Goal: Information Seeking & Learning: Learn about a topic

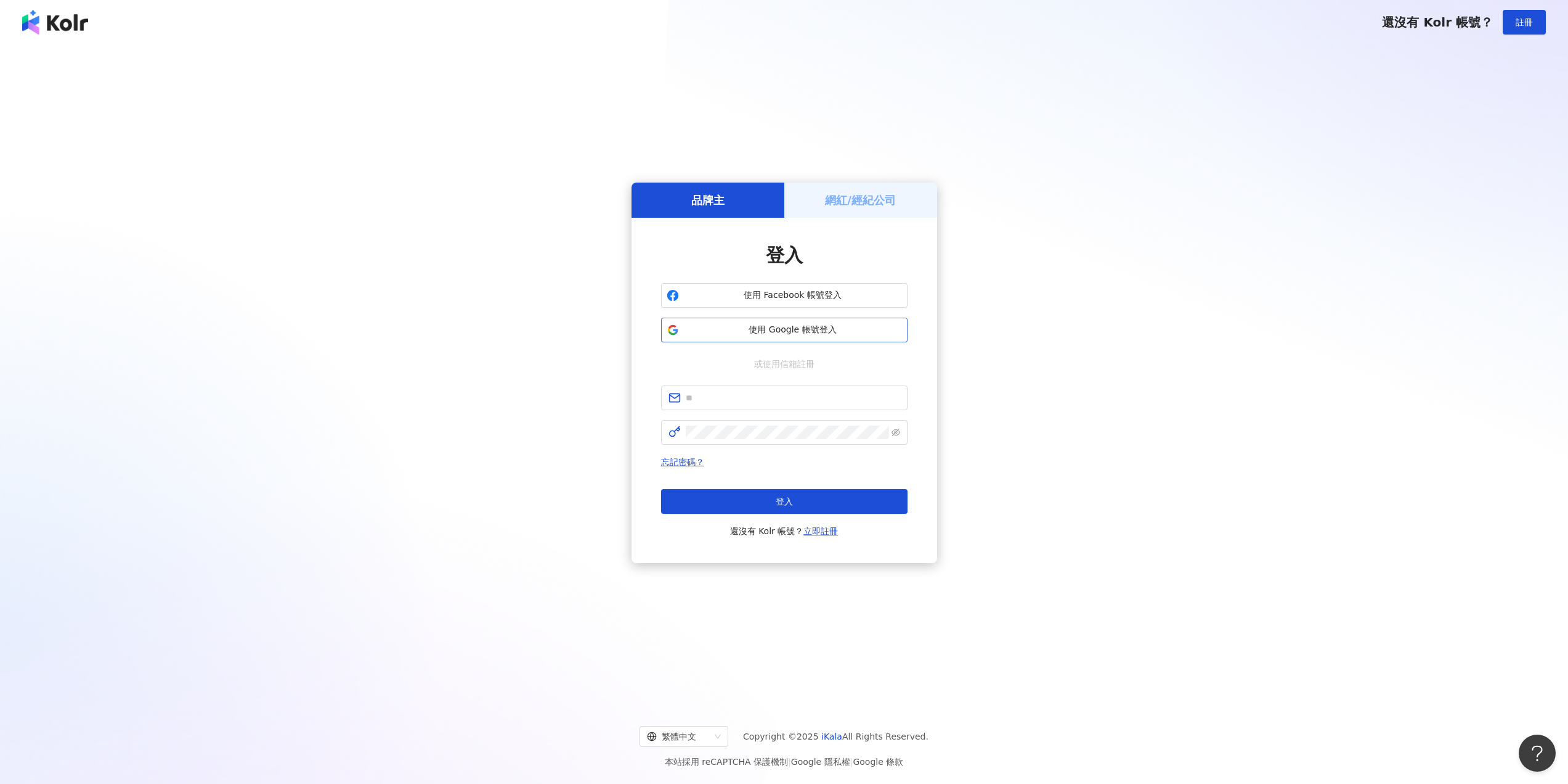
click at [751, 328] on span "使用 Google 帳號登入" at bounding box center [792, 329] width 218 height 12
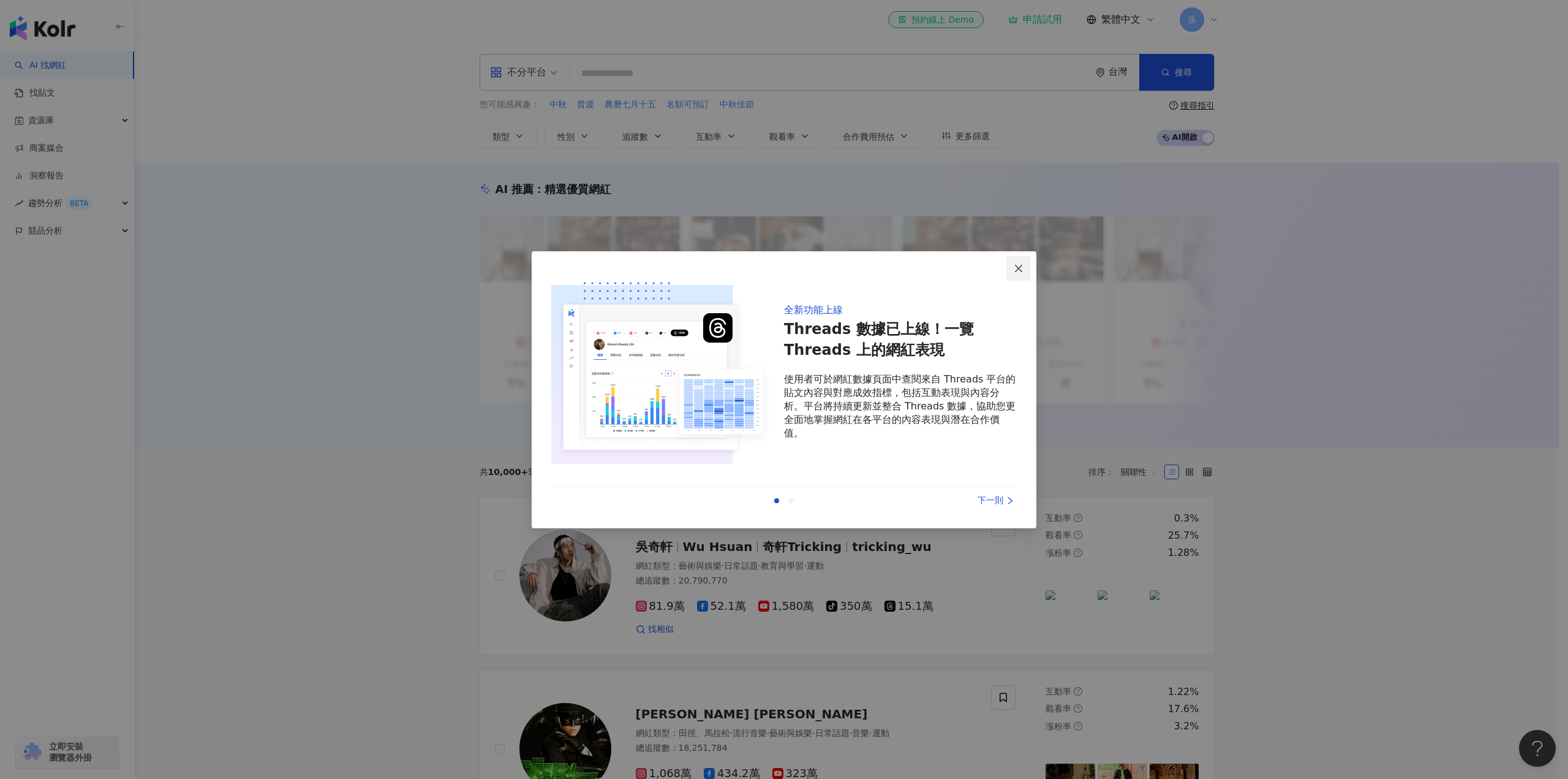
click at [1021, 264] on icon "close" at bounding box center [1018, 268] width 9 height 10
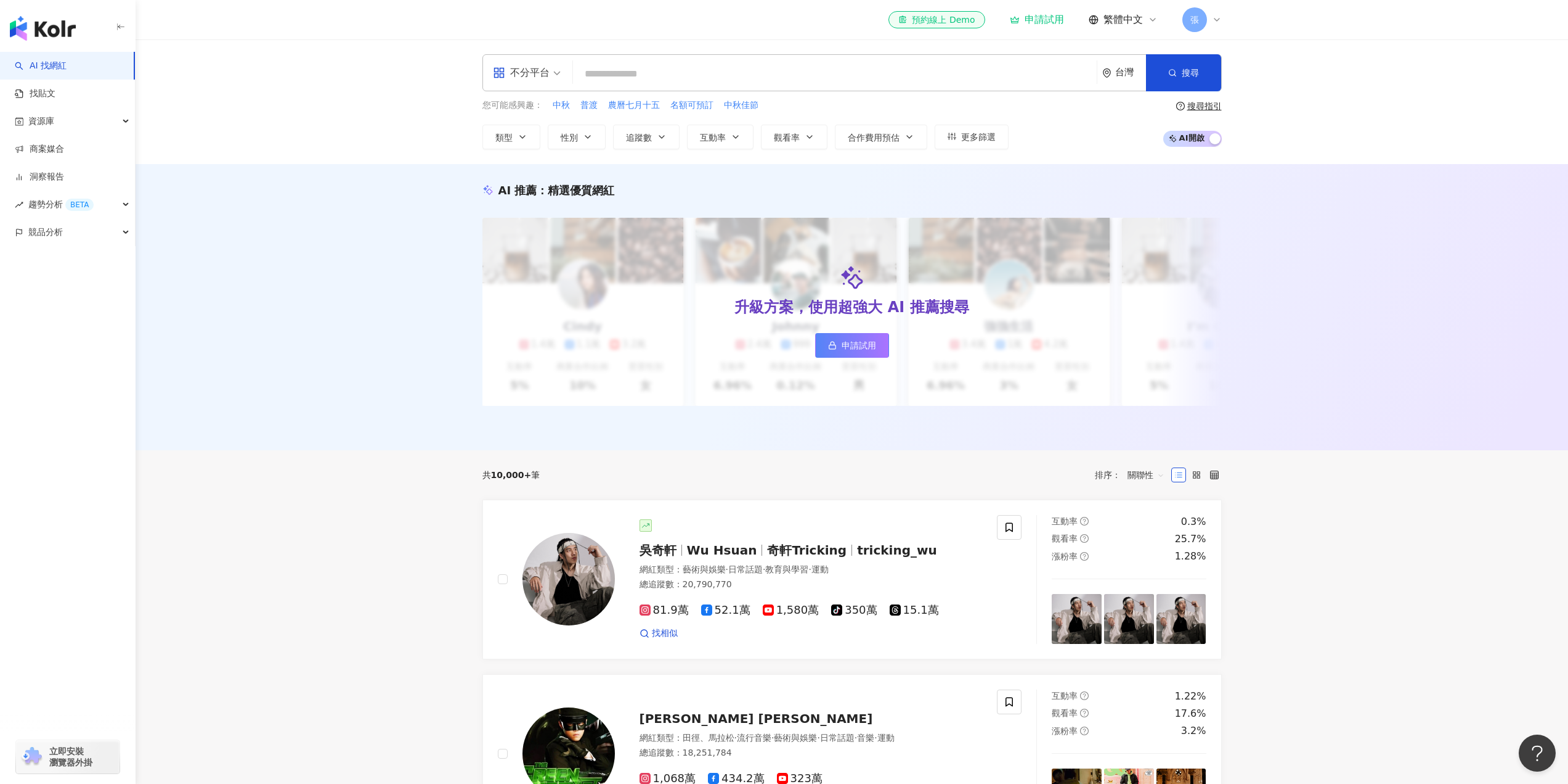
click at [802, 67] on input "search" at bounding box center [835, 74] width 514 height 23
paste input "***"
click at [1158, 75] on button "搜尋" at bounding box center [1183, 72] width 76 height 37
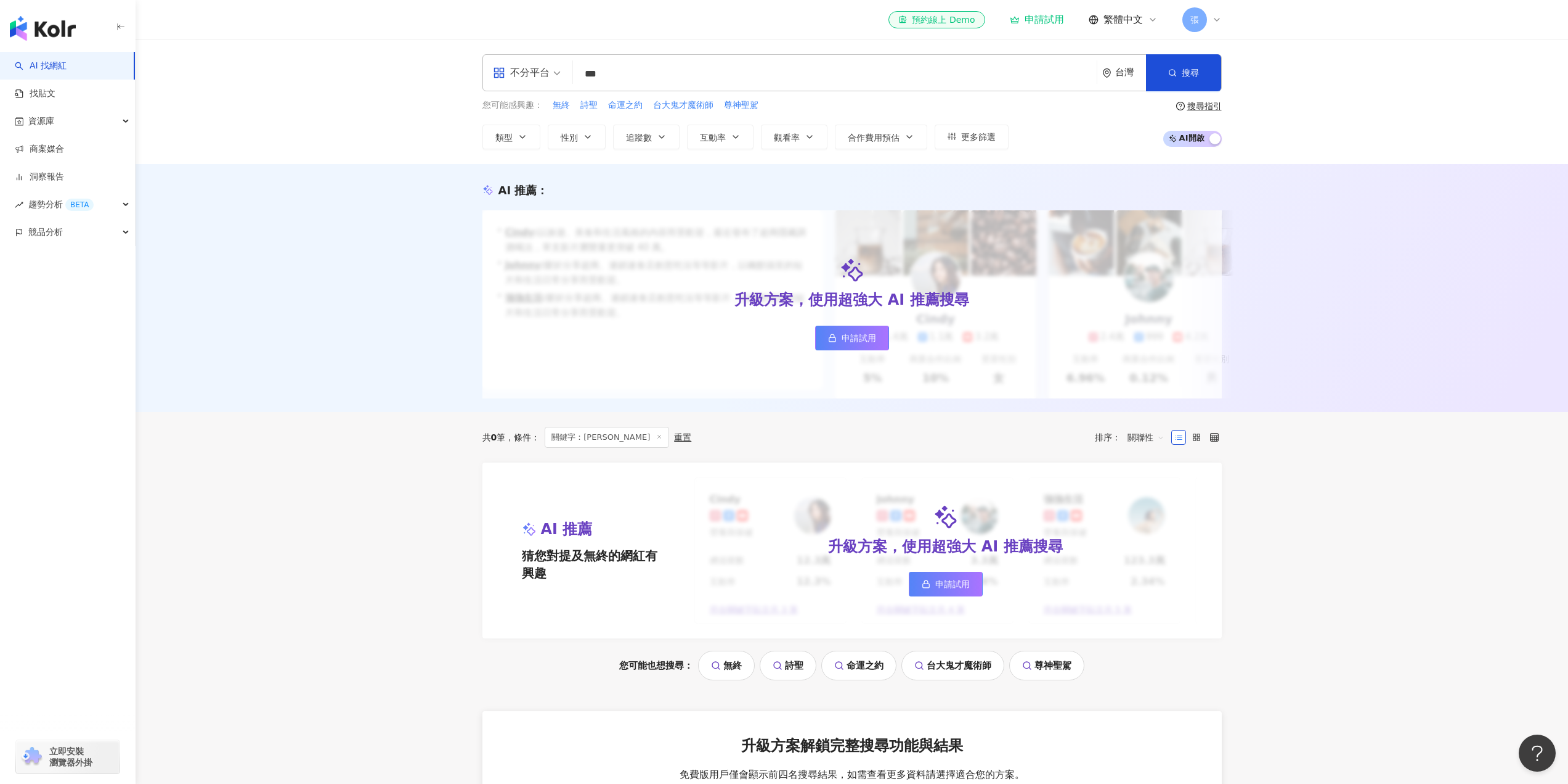
click at [595, 80] on input "***" at bounding box center [835, 74] width 514 height 23
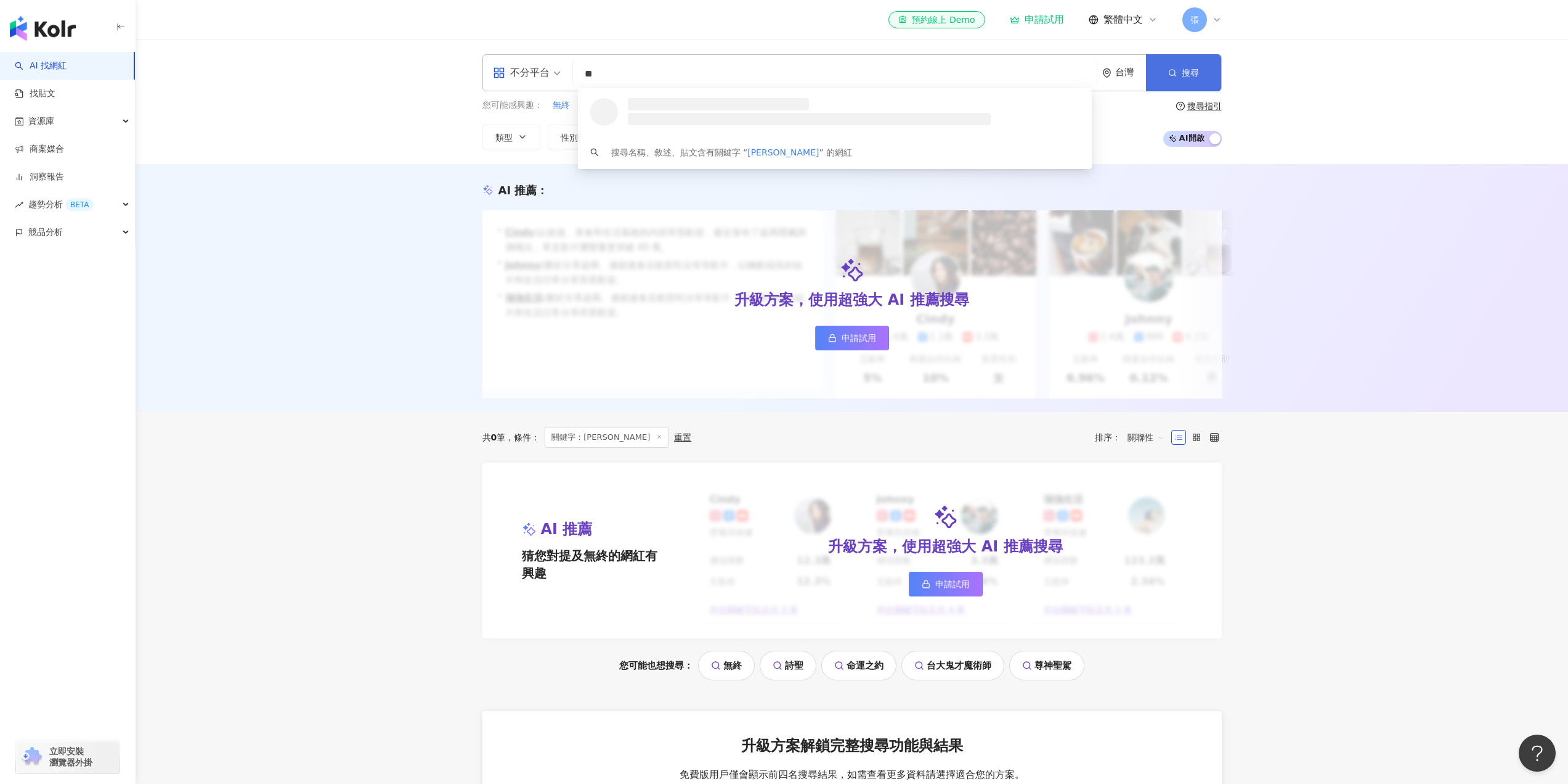
type input "**"
click at [1187, 75] on span "搜尋" at bounding box center [1191, 72] width 17 height 10
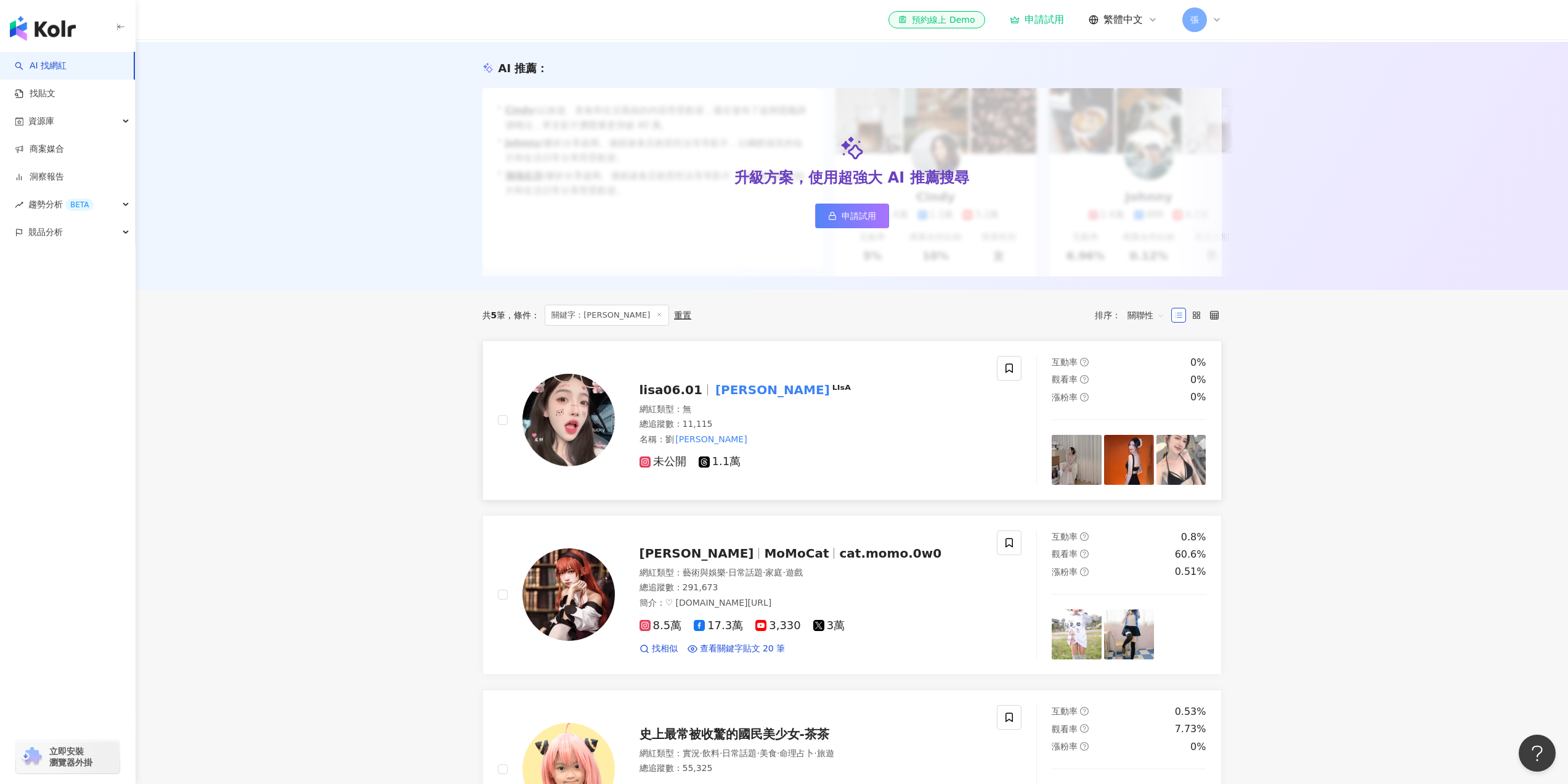
scroll to position [123, 0]
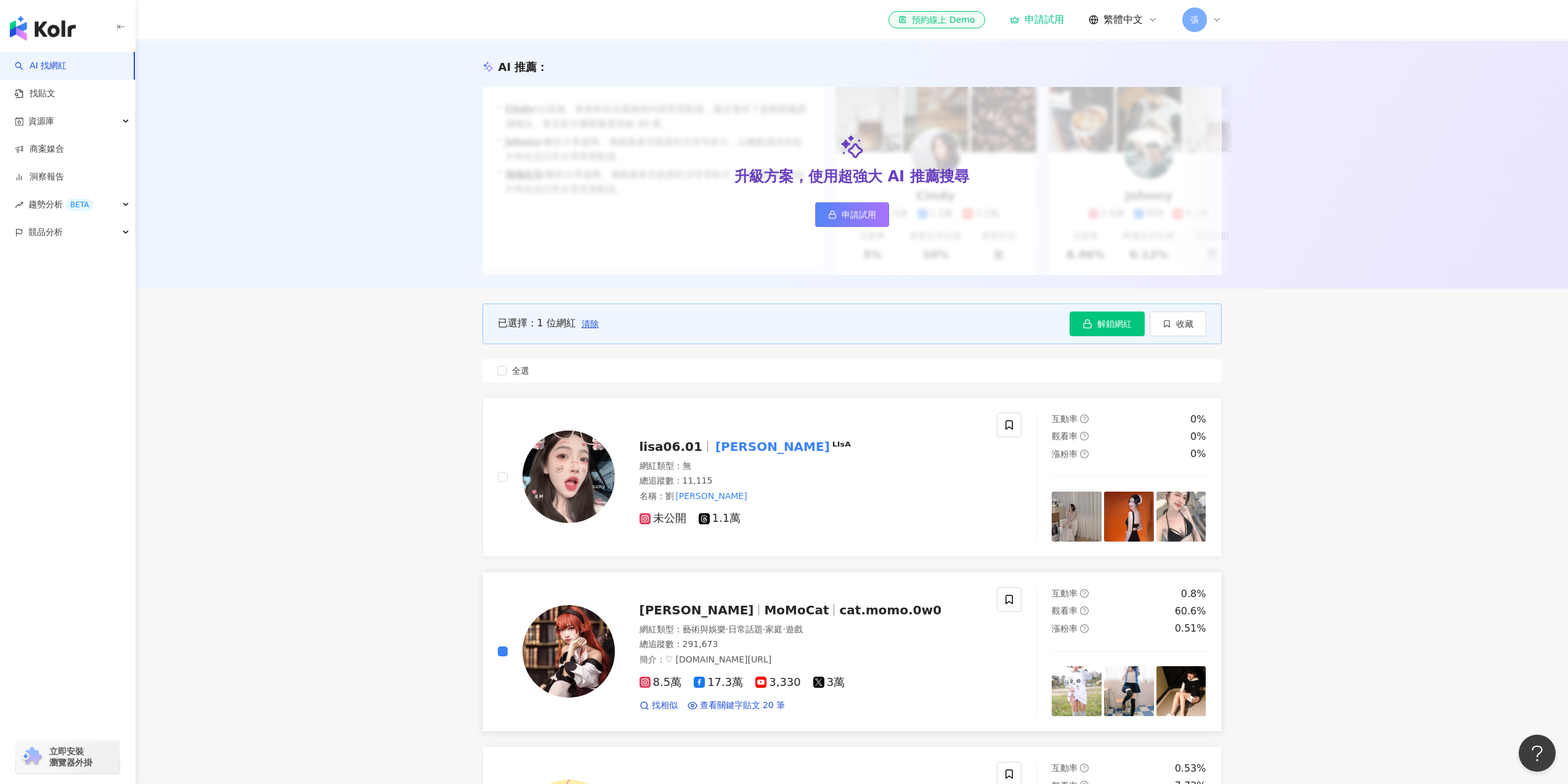
click at [599, 671] on img at bounding box center [569, 651] width 92 height 92
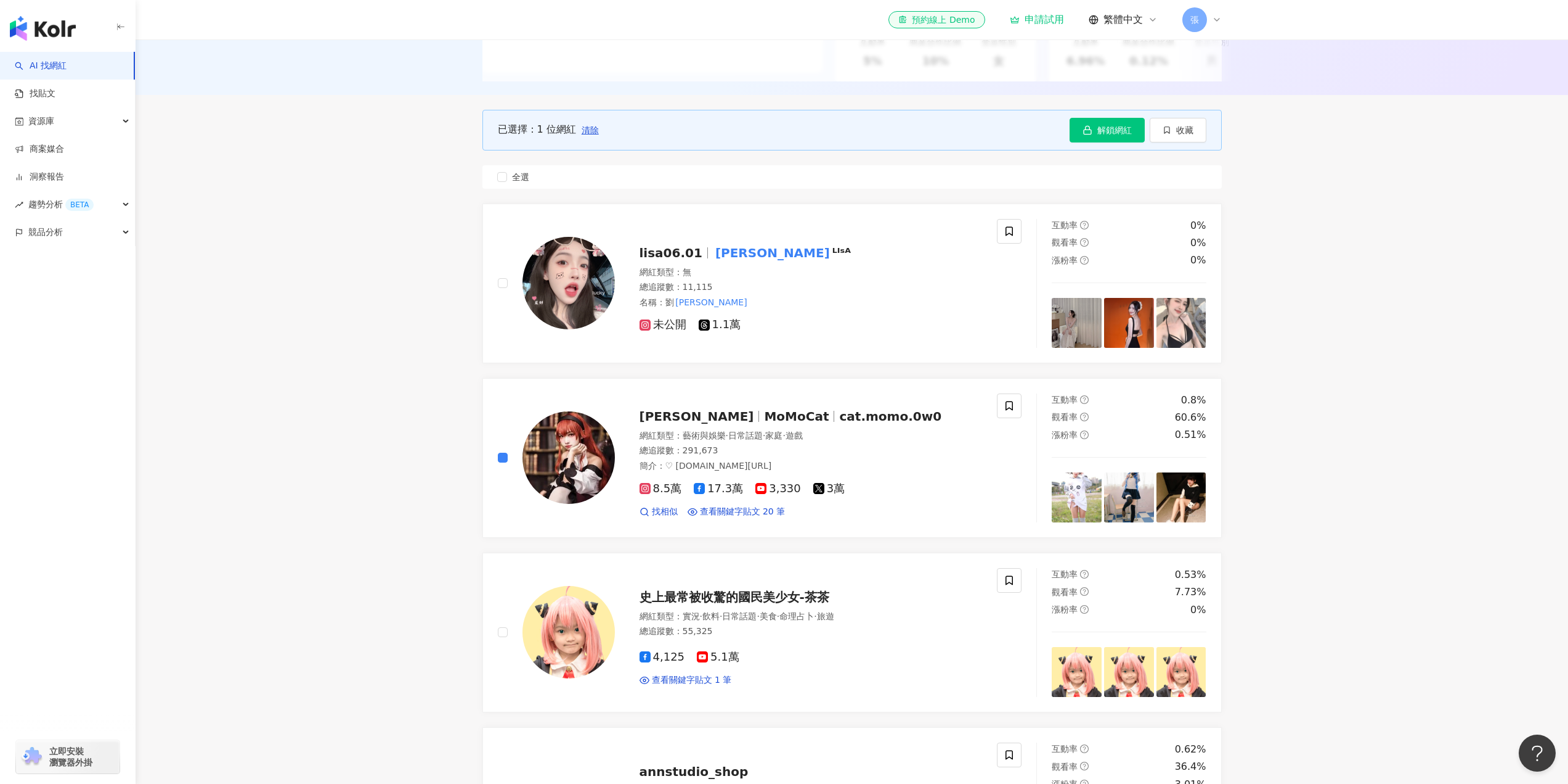
scroll to position [370, 0]
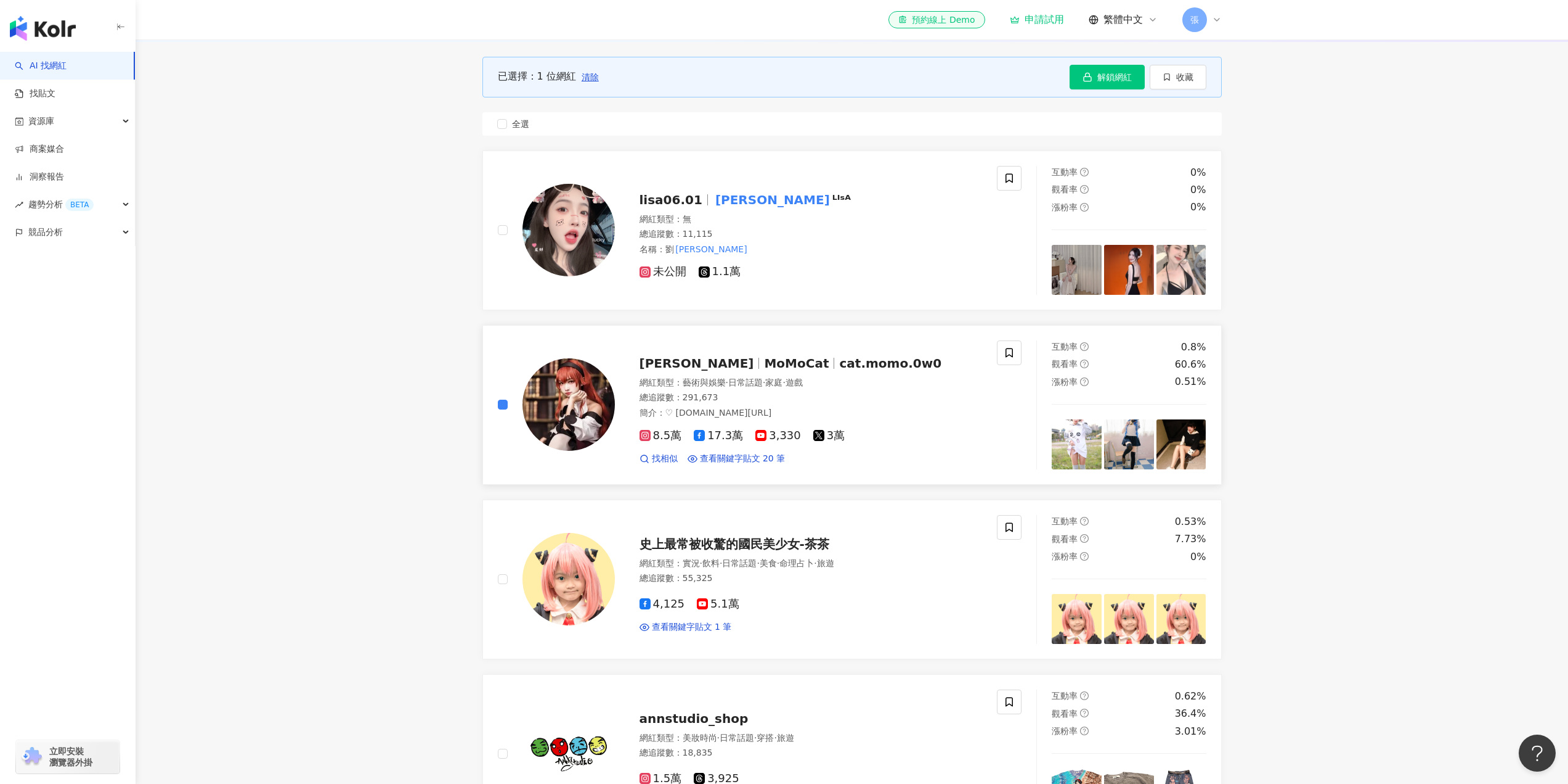
click at [834, 369] on div at bounding box center [834, 362] width 1 height 11
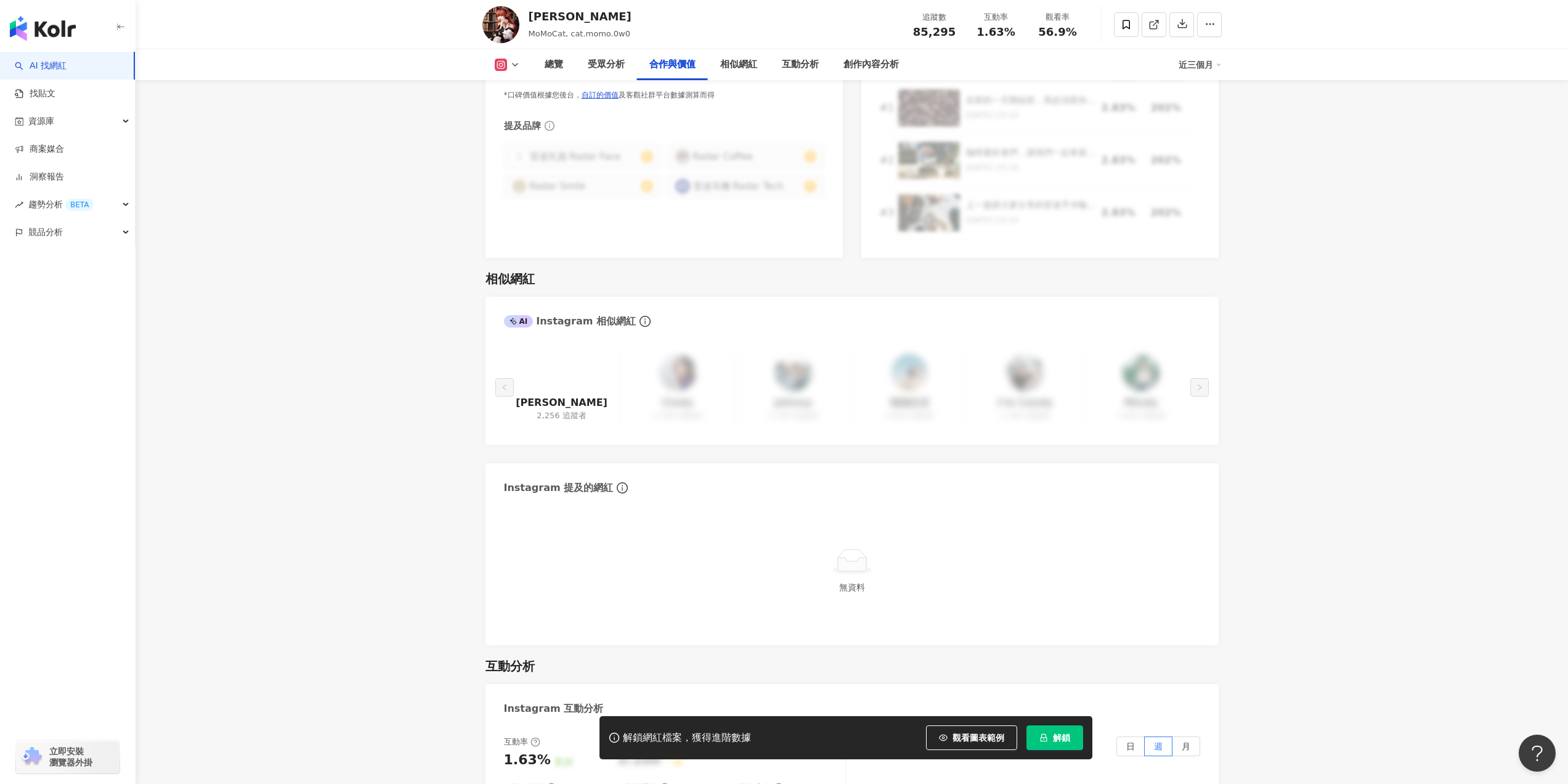
scroll to position [1928, 0]
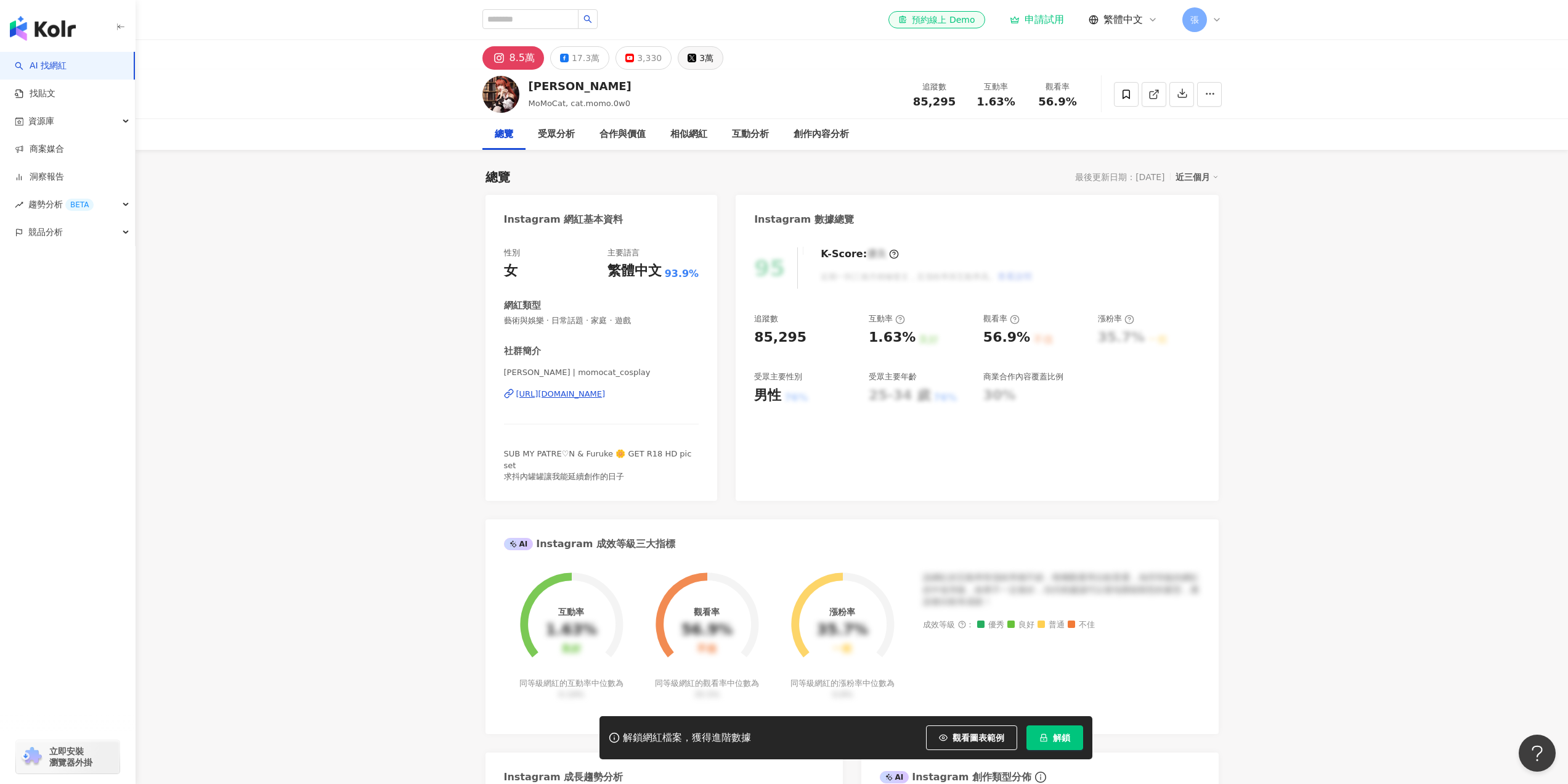
click at [699, 59] on div "3萬" at bounding box center [706, 58] width 14 height 17
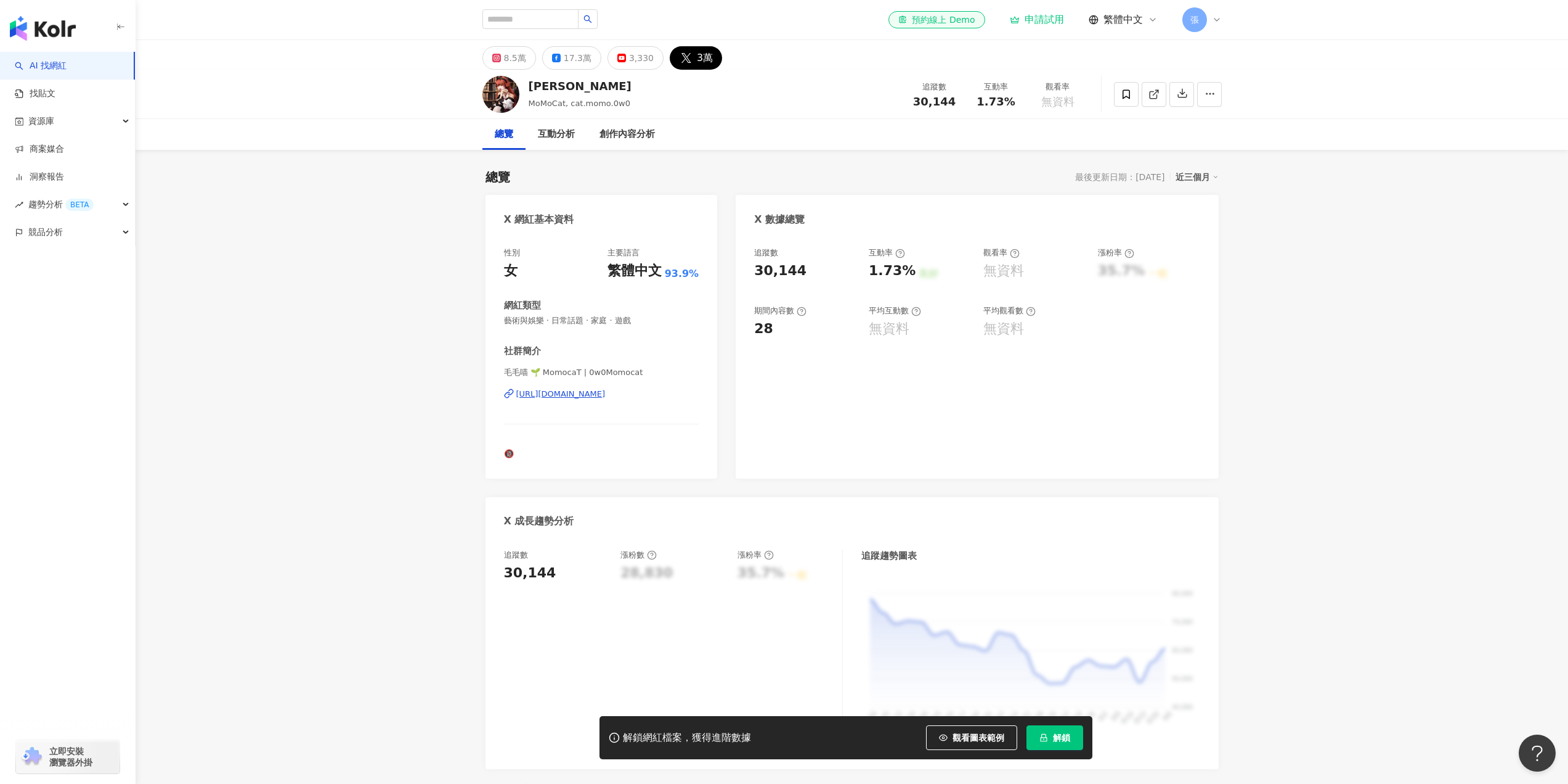
click at [605, 395] on div "[URL][DOMAIN_NAME]" at bounding box center [560, 394] width 89 height 11
click at [629, 63] on div "3,330" at bounding box center [641, 58] width 24 height 17
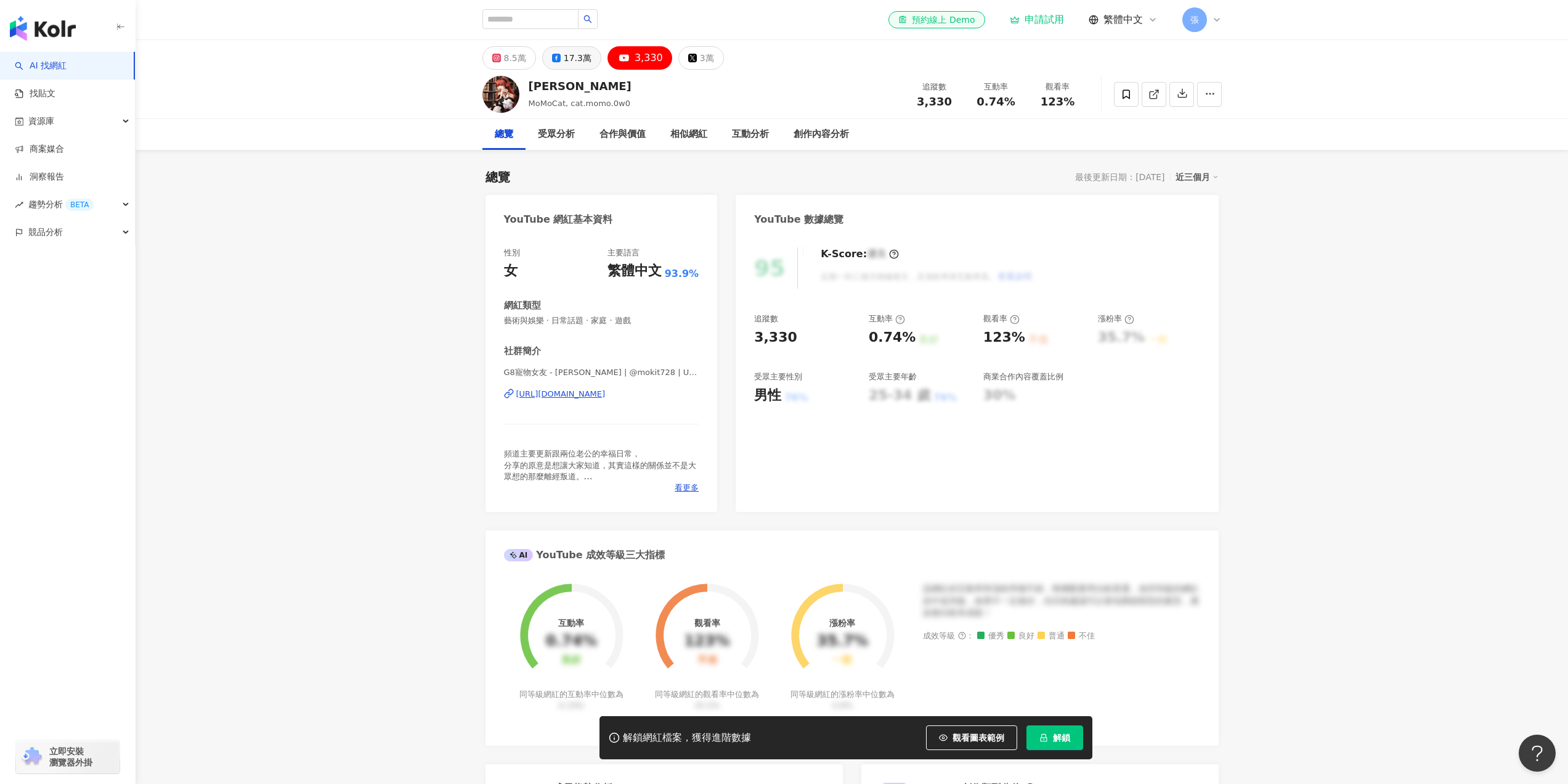
click at [586, 58] on div "17.3萬" at bounding box center [578, 58] width 28 height 17
click at [626, 56] on icon at bounding box center [631, 58] width 9 height 9
click at [652, 60] on div "3,330" at bounding box center [650, 58] width 24 height 17
click at [569, 58] on div "17.3萬" at bounding box center [578, 58] width 28 height 17
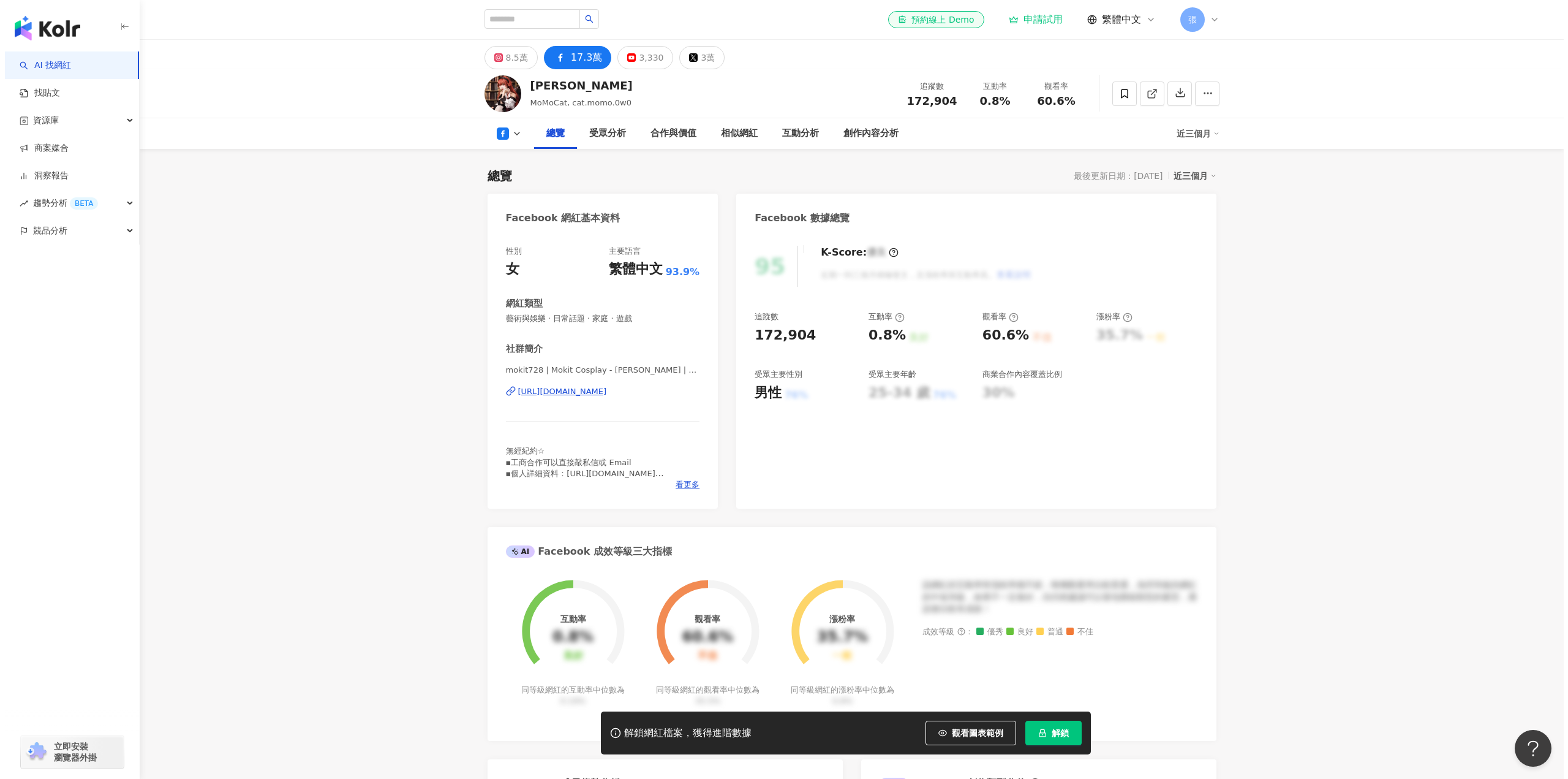
scroll to position [307, 0]
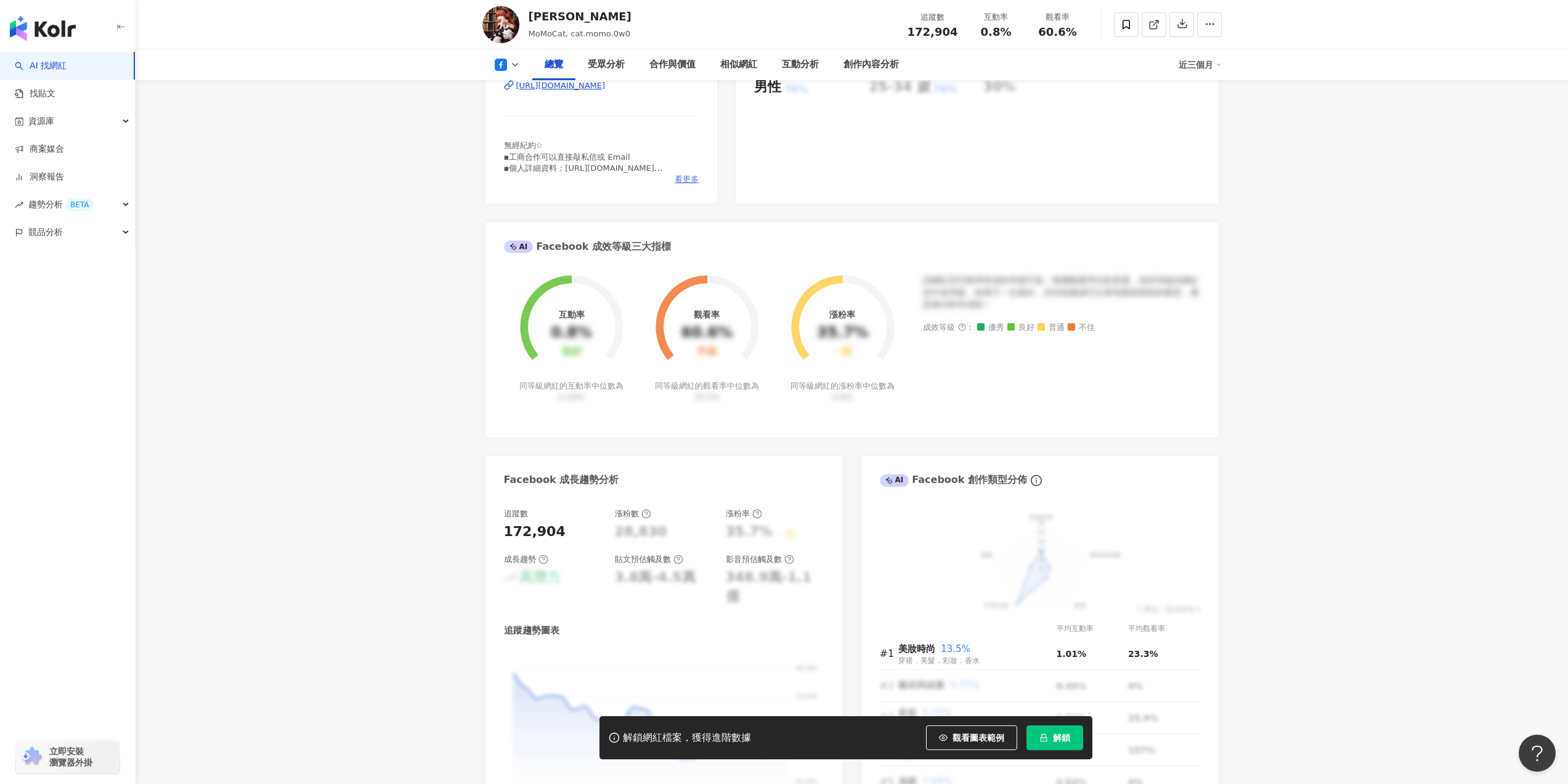
click at [690, 179] on span "看更多" at bounding box center [687, 179] width 24 height 11
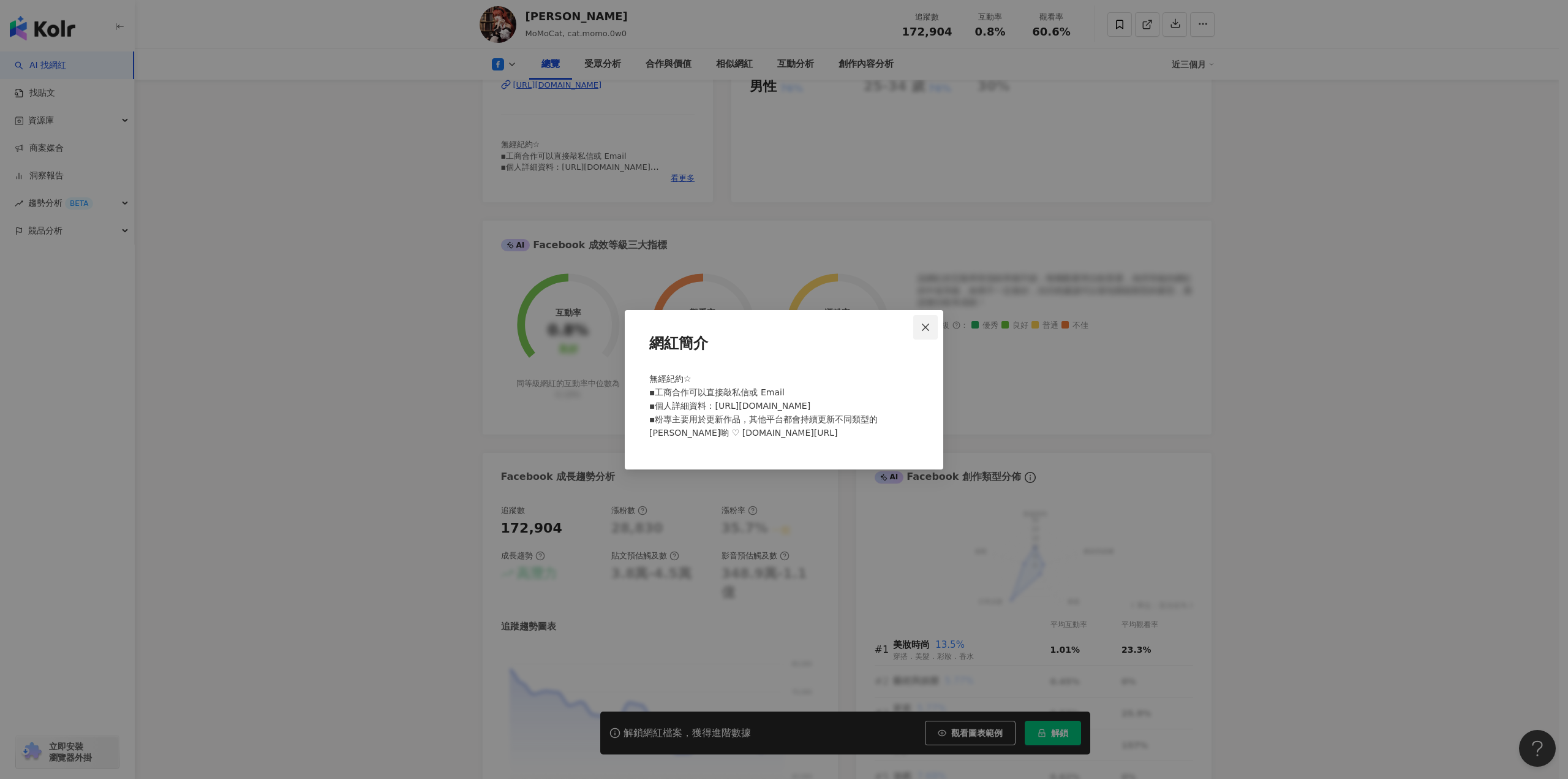
click at [932, 319] on button "Close" at bounding box center [926, 327] width 24 height 24
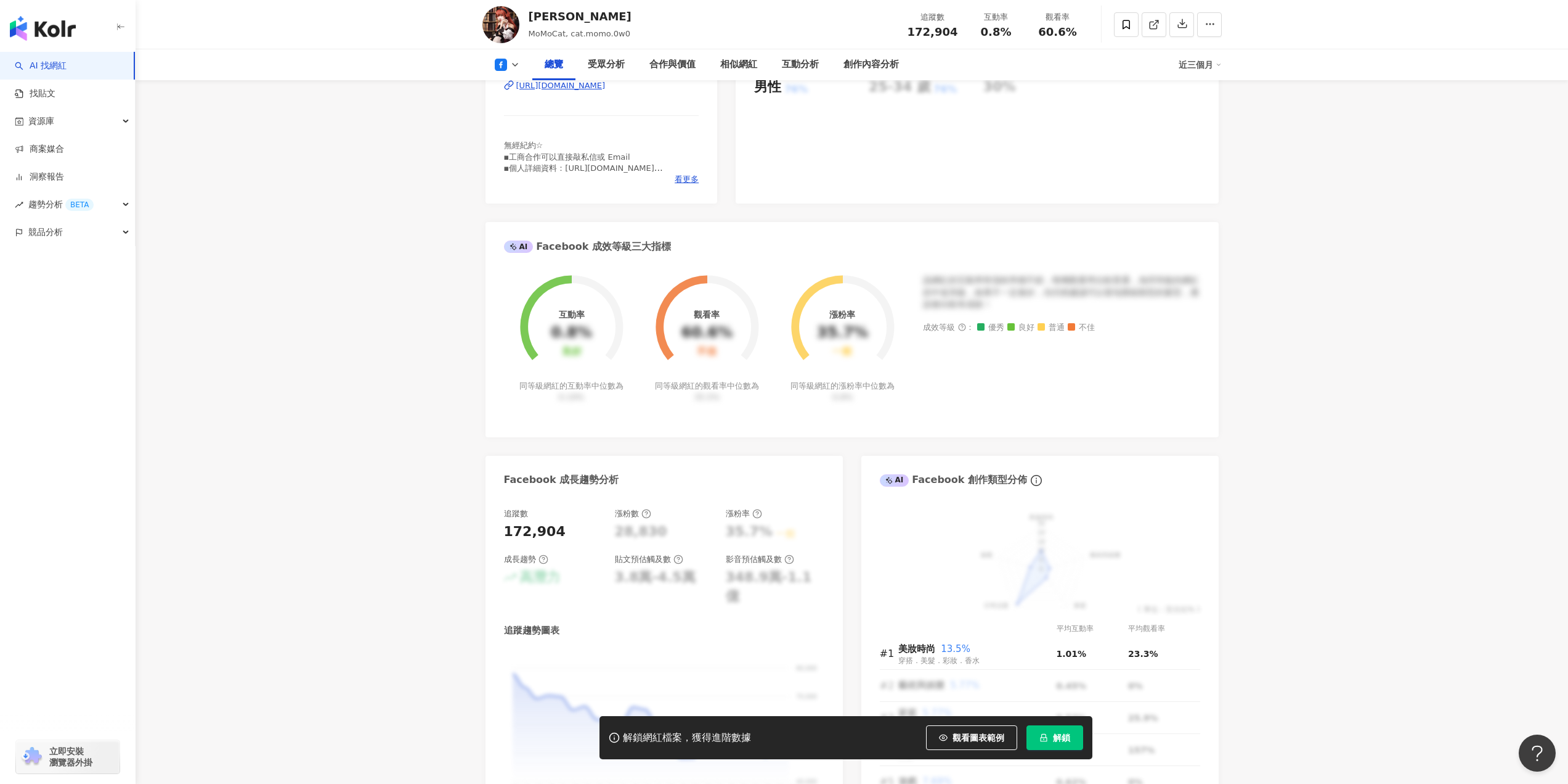
drag, startPoint x: 868, startPoint y: 287, endPoint x: 1027, endPoint y: 315, distance: 161.4
click at [1027, 315] on div "互動率 0.8% 良好 同等級網紅的互動率中位數為 0.19% 觀看率 60.6% 不佳 同等級網紅的觀看率中位數為 35.5% 漲粉率 35.7% 一般 同…" at bounding box center [852, 346] width 697 height 143
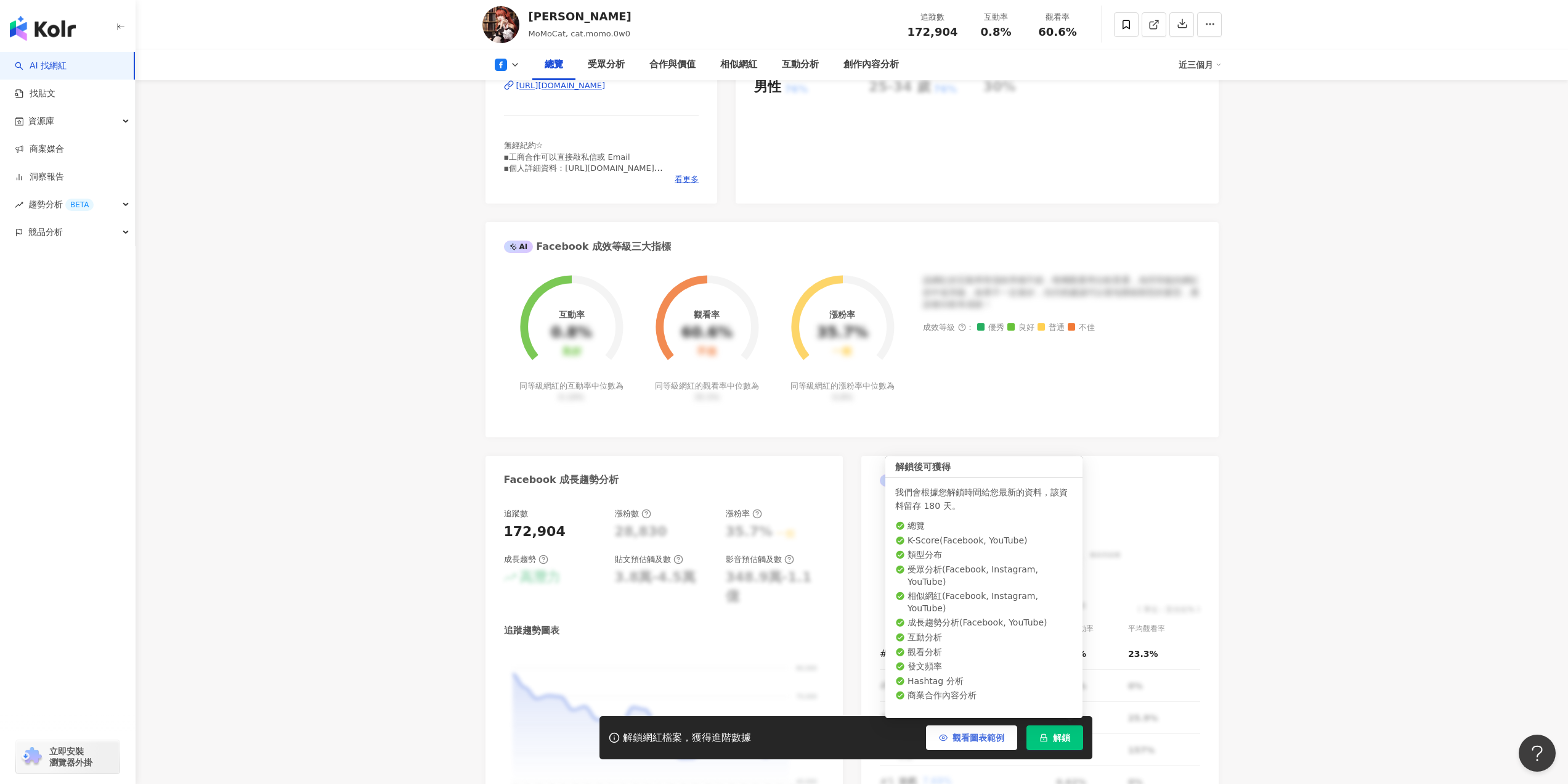
click at [978, 740] on span "觀看圖表範例" at bounding box center [979, 737] width 52 height 10
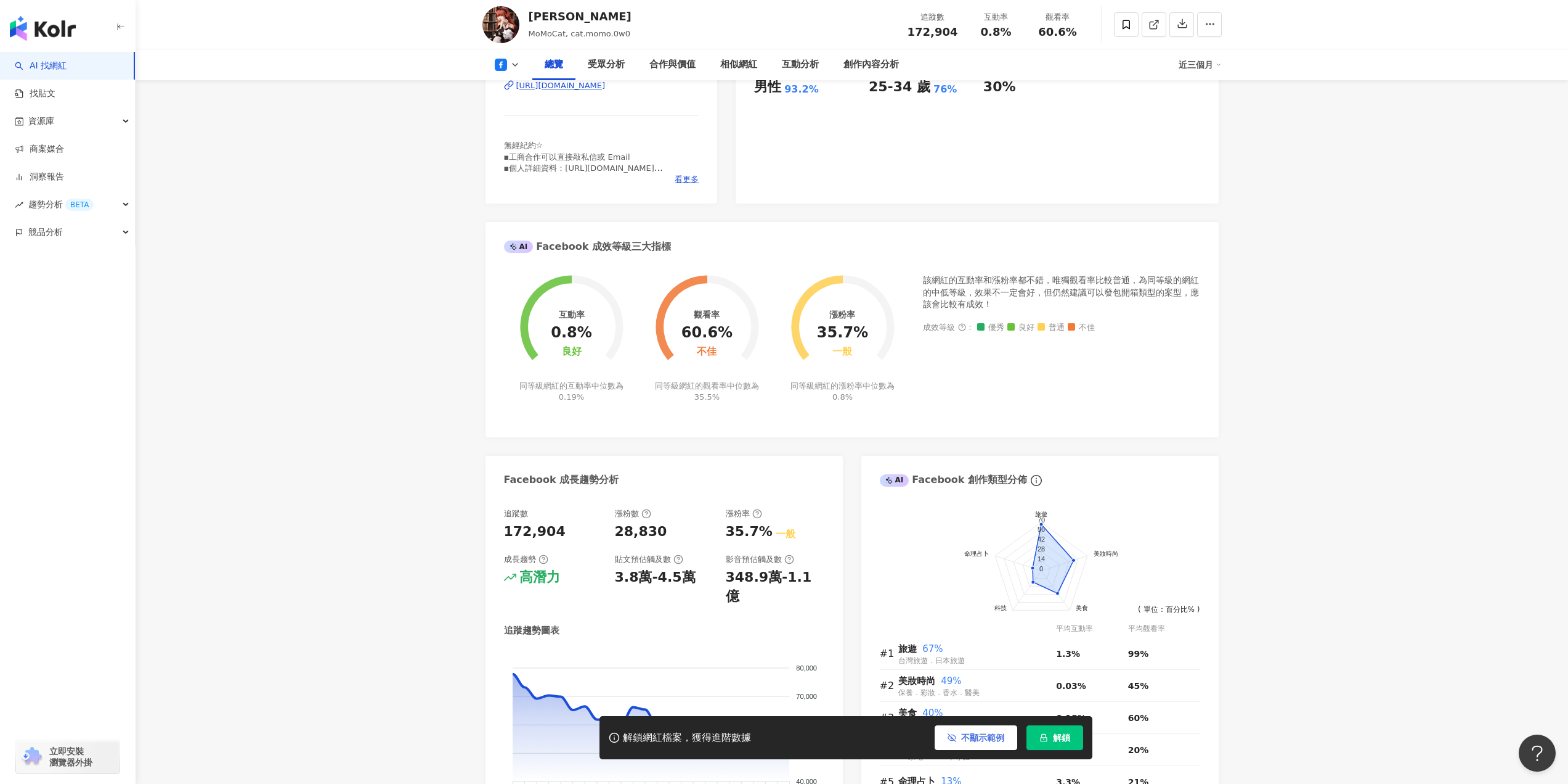
click at [978, 737] on span "不顯示範例" at bounding box center [983, 737] width 43 height 10
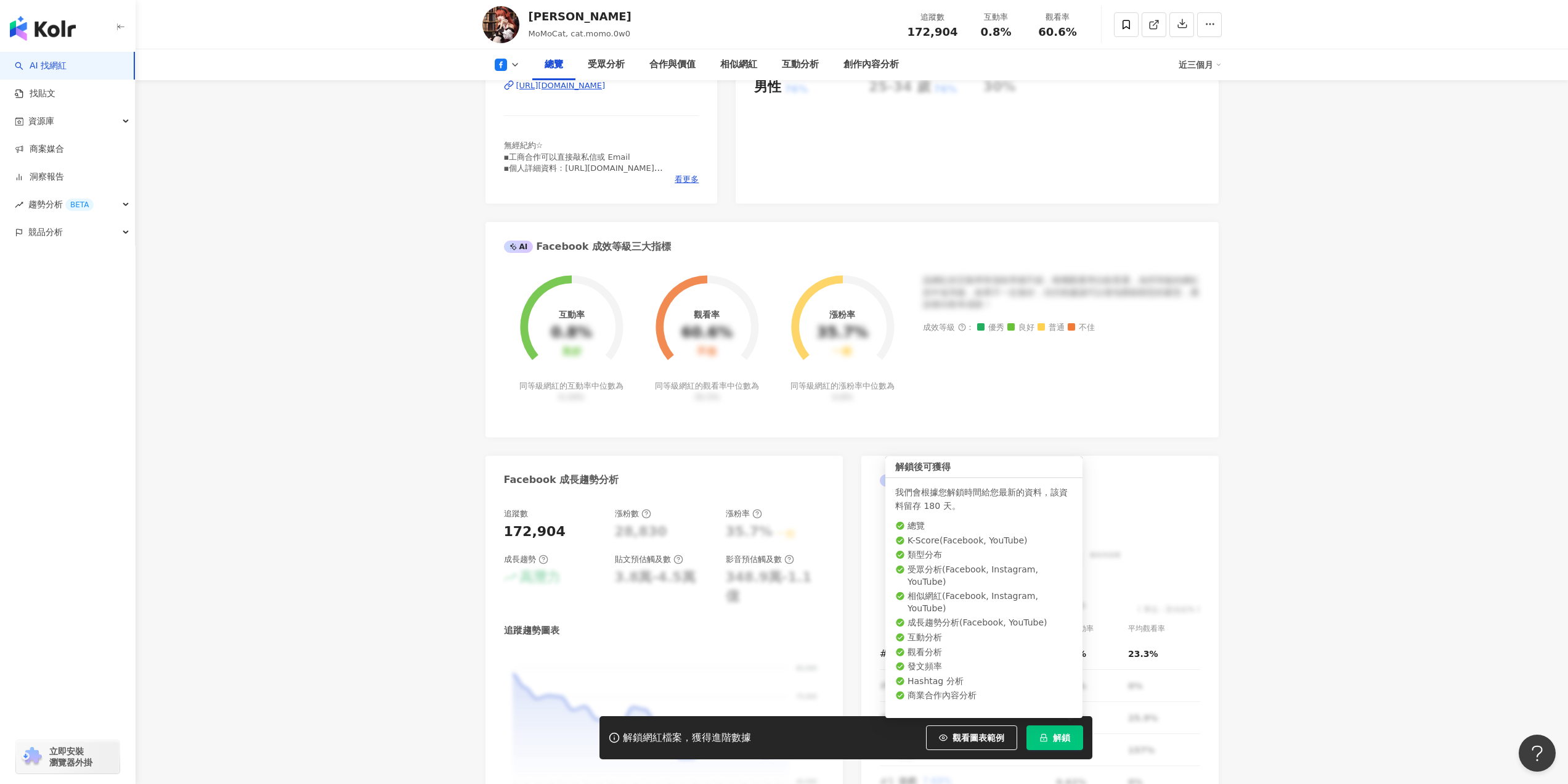
click at [1043, 746] on button "解鎖" at bounding box center [1055, 737] width 56 height 24
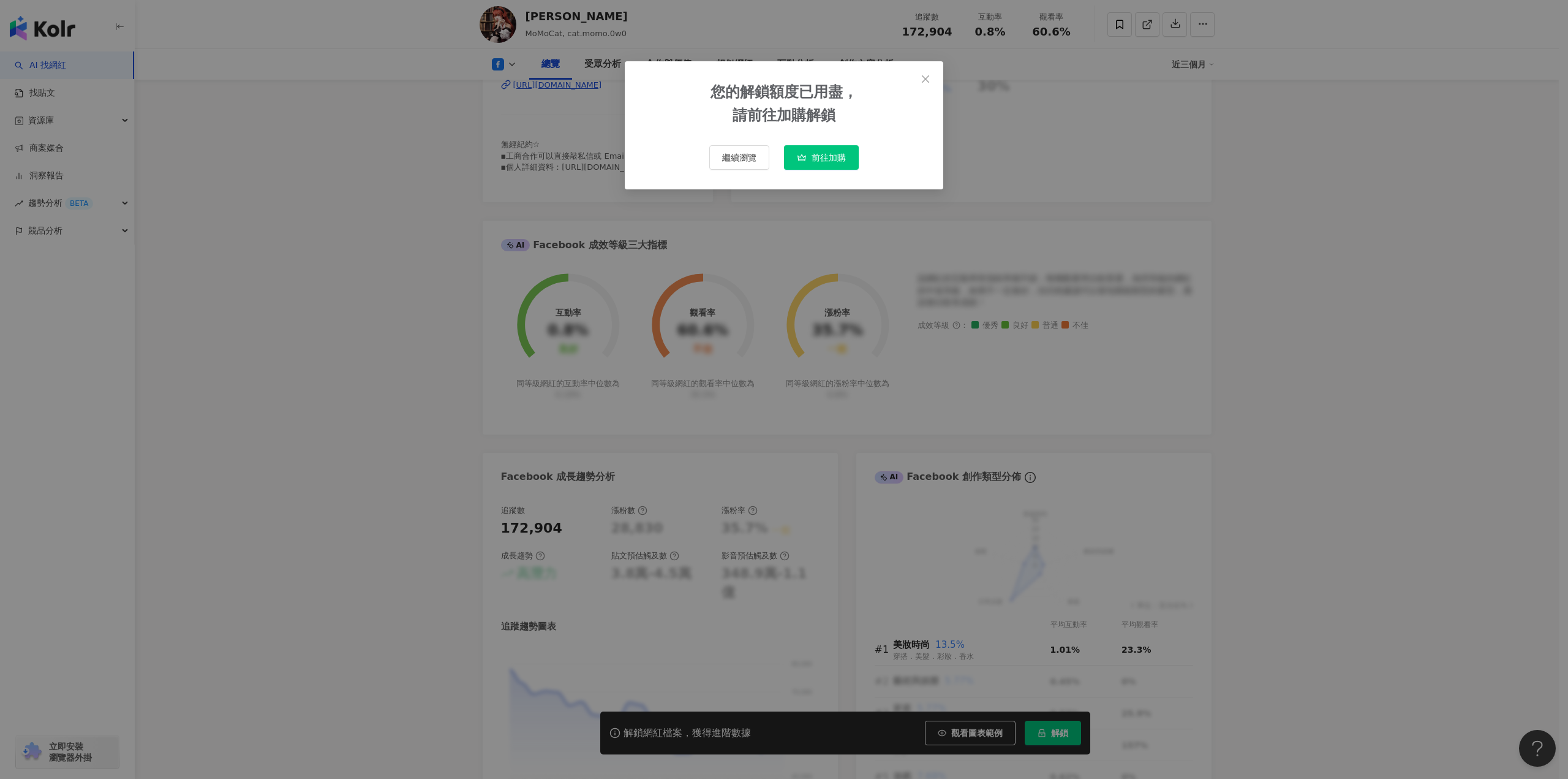
click at [807, 157] on button "前往加購" at bounding box center [821, 157] width 75 height 24
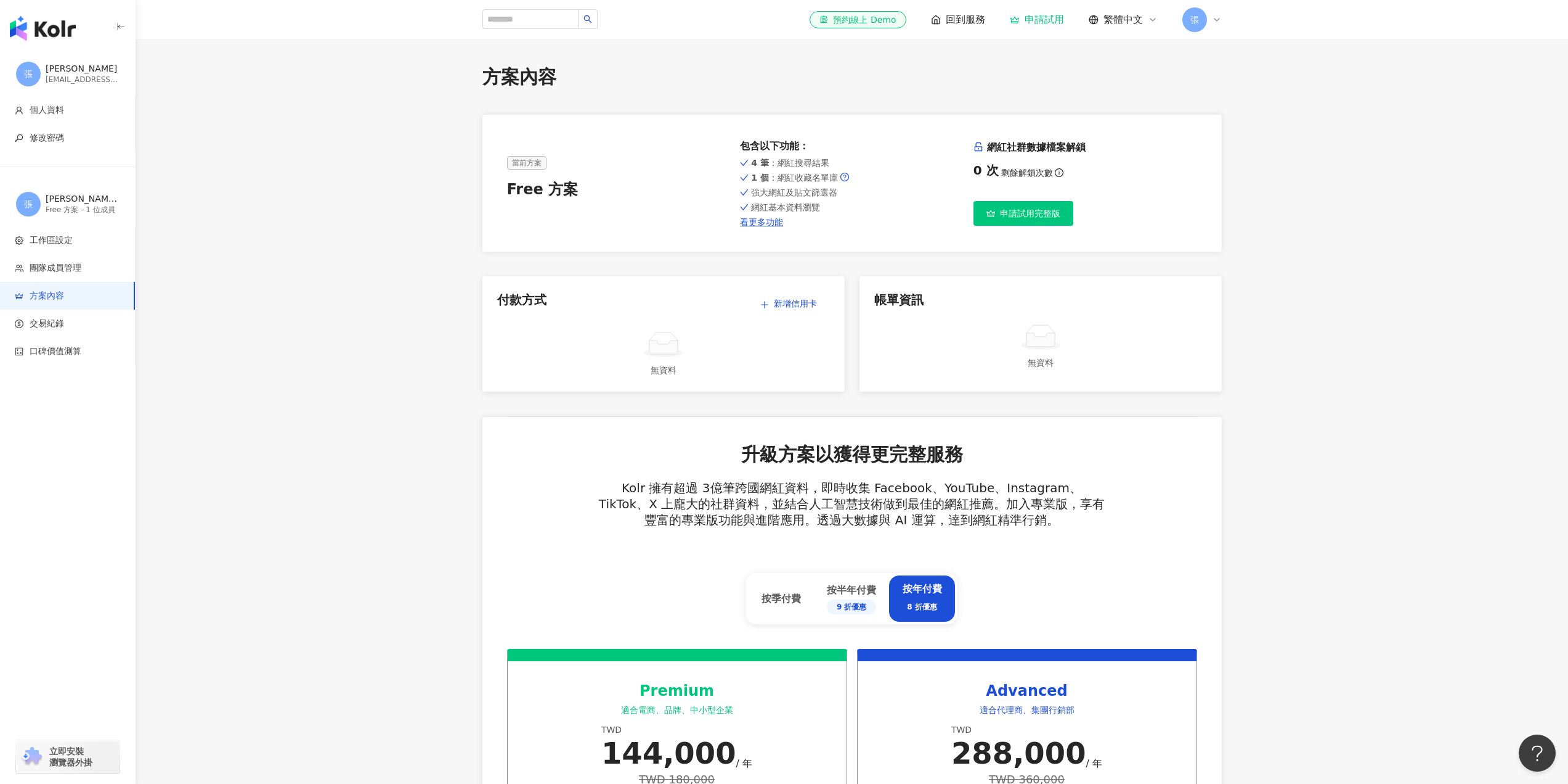
scroll to position [309, 0]
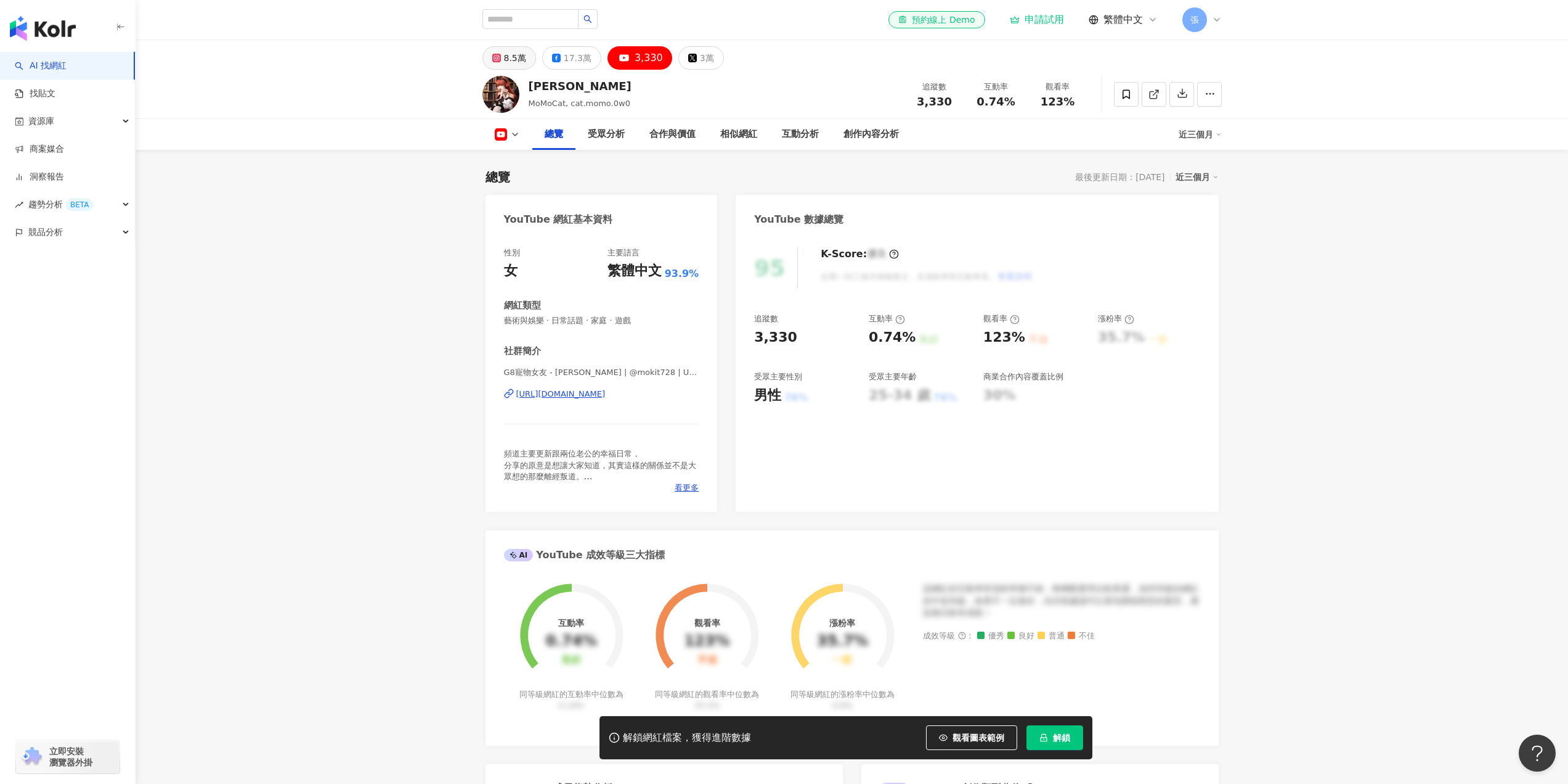
click at [508, 56] on div "8.5萬" at bounding box center [515, 58] width 23 height 17
click at [591, 398] on div "[URL][DOMAIN_NAME]" at bounding box center [560, 394] width 89 height 11
